Goal: Check status: Check status

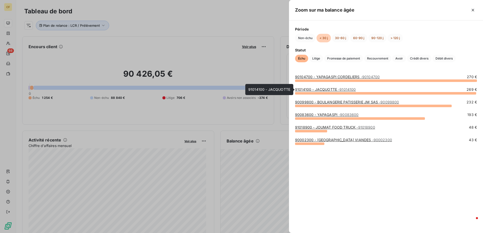
click at [326, 91] on link "91014100 - JACQUOTTE - 91014100" at bounding box center [325, 89] width 61 height 4
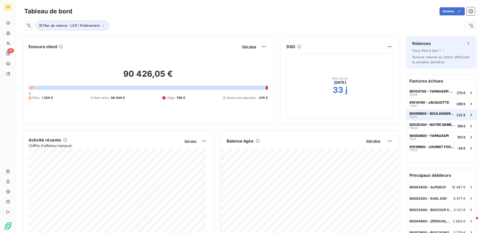
click at [438, 113] on span "90099800 - BOULANGERIE PATISSERIE JM SAS" at bounding box center [431, 114] width 45 height 4
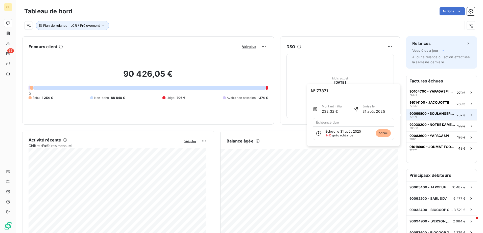
click at [421, 116] on div "90099800 - BOULANGERIE PATISSERIE JM SAS 77371" at bounding box center [431, 115] width 45 height 7
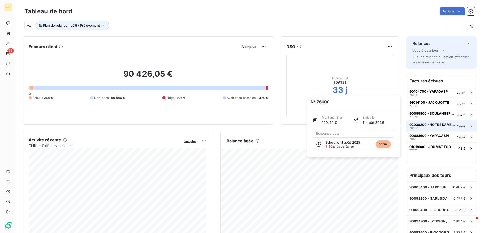
click at [417, 127] on div "92030200 - [GEOGRAPHIC_DATA][PERSON_NAME] 76600" at bounding box center [432, 126] width 46 height 7
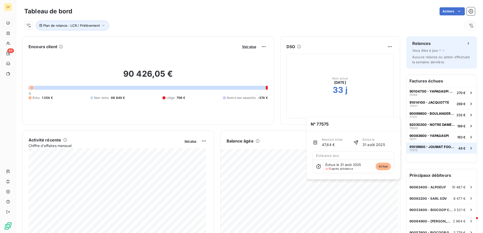
click at [427, 148] on span "91018900 - JOUMAT FOOD TRUCK" at bounding box center [432, 147] width 47 height 4
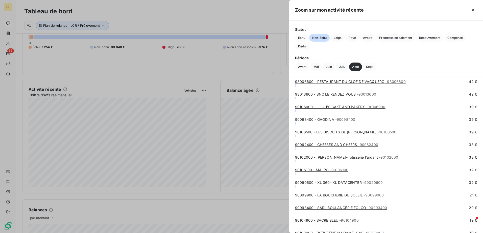
scroll to position [1807, 0]
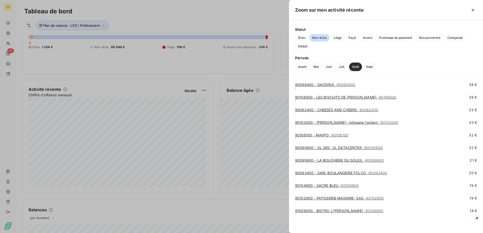
click at [148, 22] on div at bounding box center [241, 116] width 483 height 233
